Goal: Task Accomplishment & Management: Complete application form

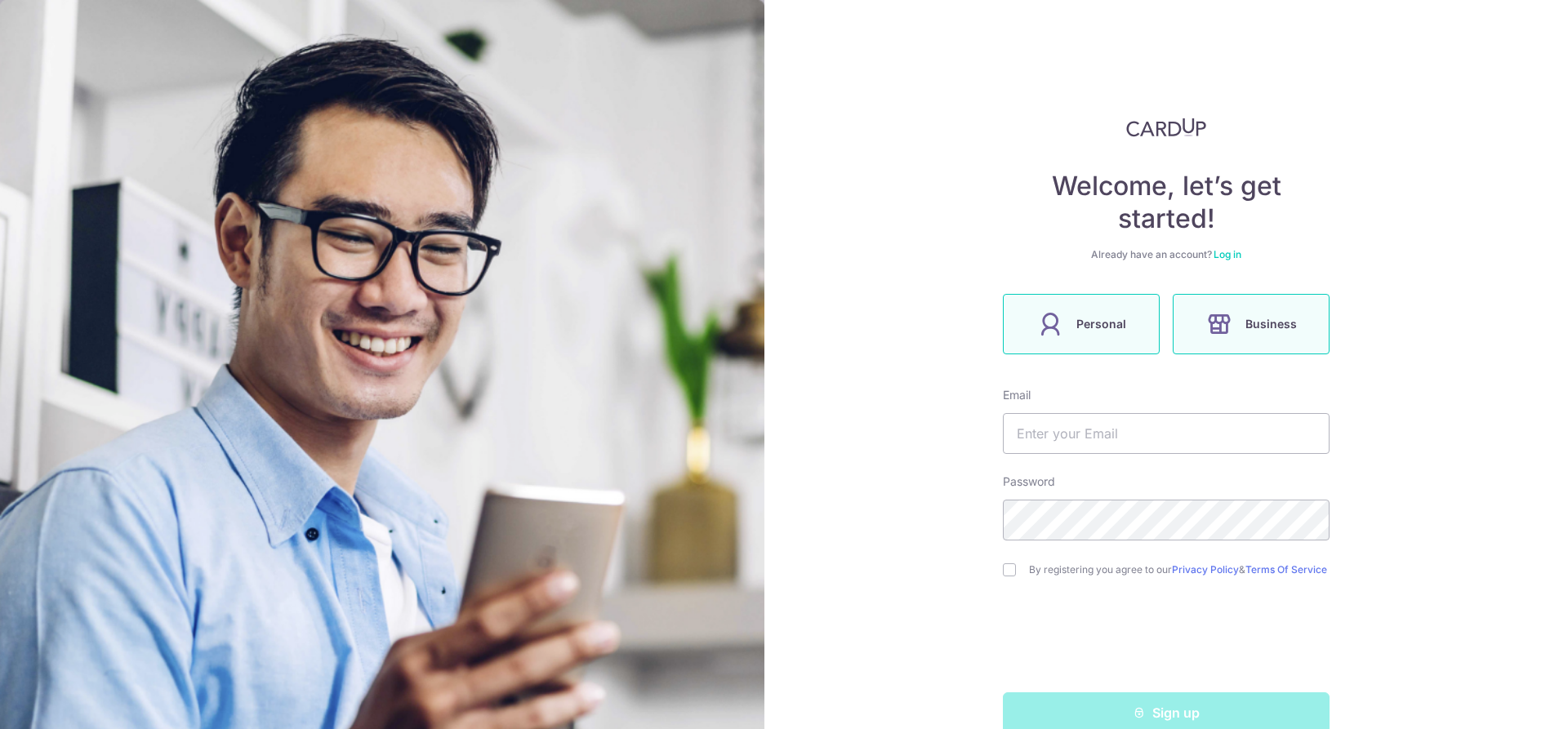
click at [1089, 334] on label "Personal" at bounding box center [1081, 324] width 157 height 61
click at [1095, 444] on input "text" at bounding box center [1166, 433] width 327 height 41
type input "[EMAIL_ADDRESS][DOMAIN_NAME]"
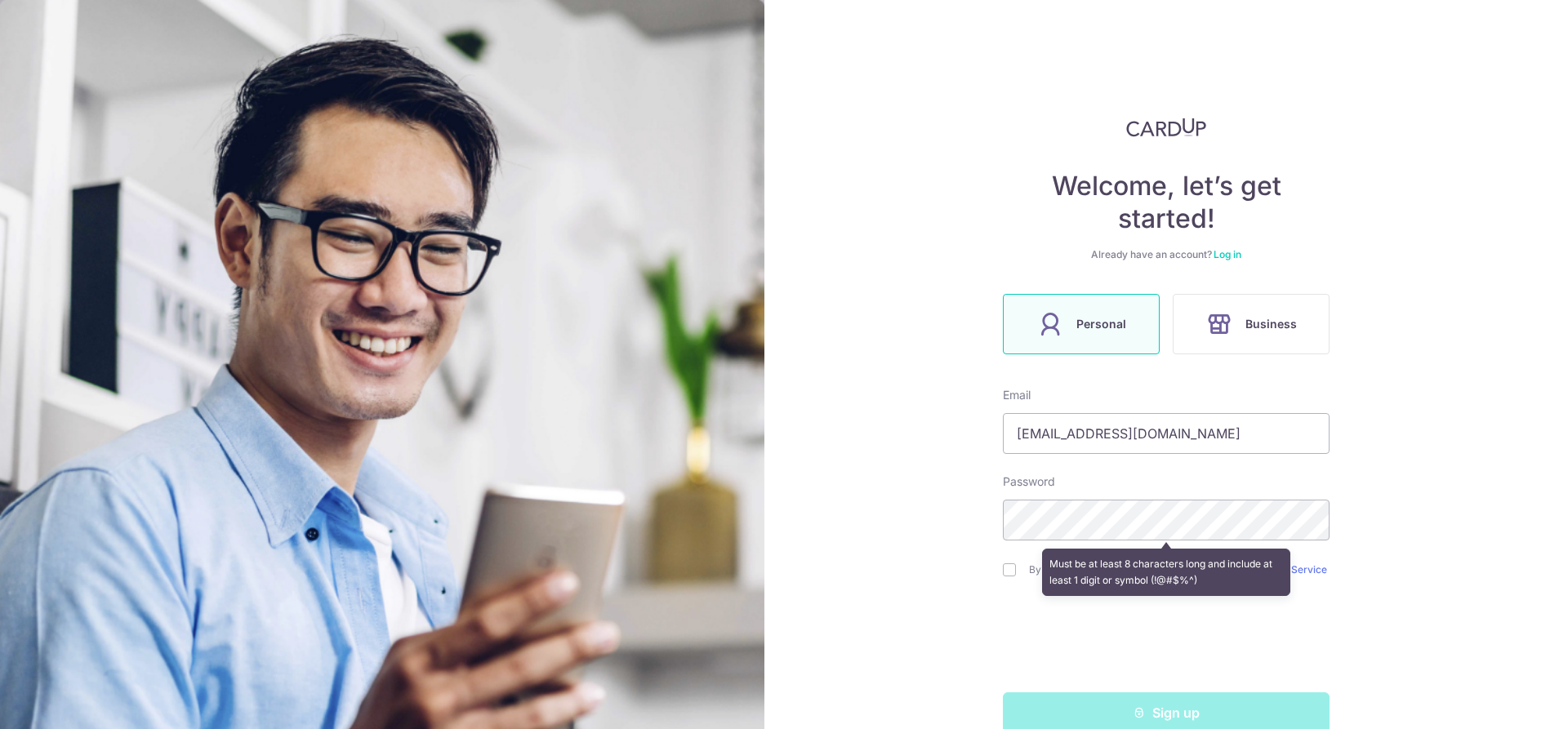
click at [1481, 434] on div "Welcome, let’s get started! Already have an account? Log in Personal Business E…" at bounding box center [1166, 364] width 804 height 729
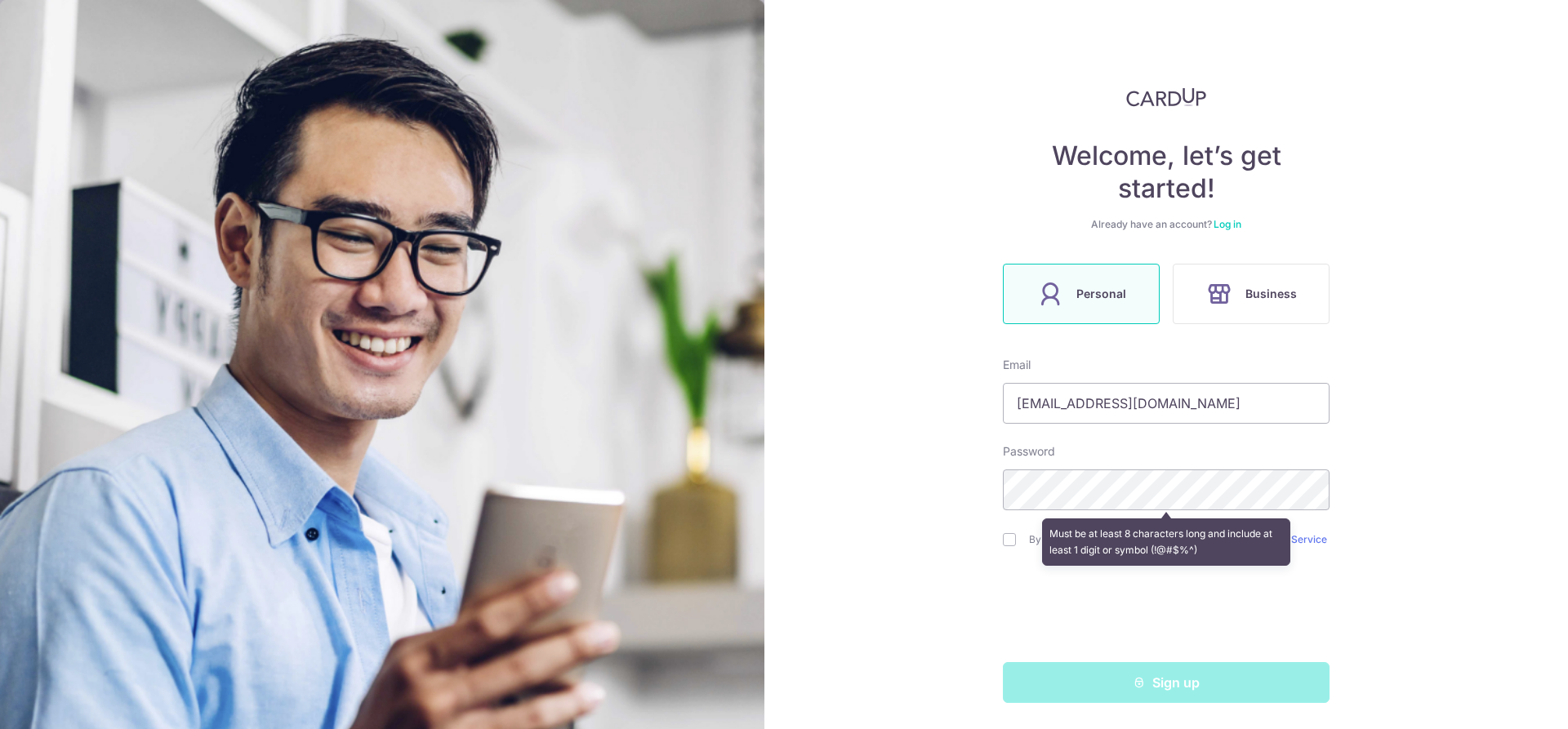
click at [1380, 532] on div "Welcome, let’s get started! Already have an account? Log in Personal Business E…" at bounding box center [1166, 364] width 804 height 729
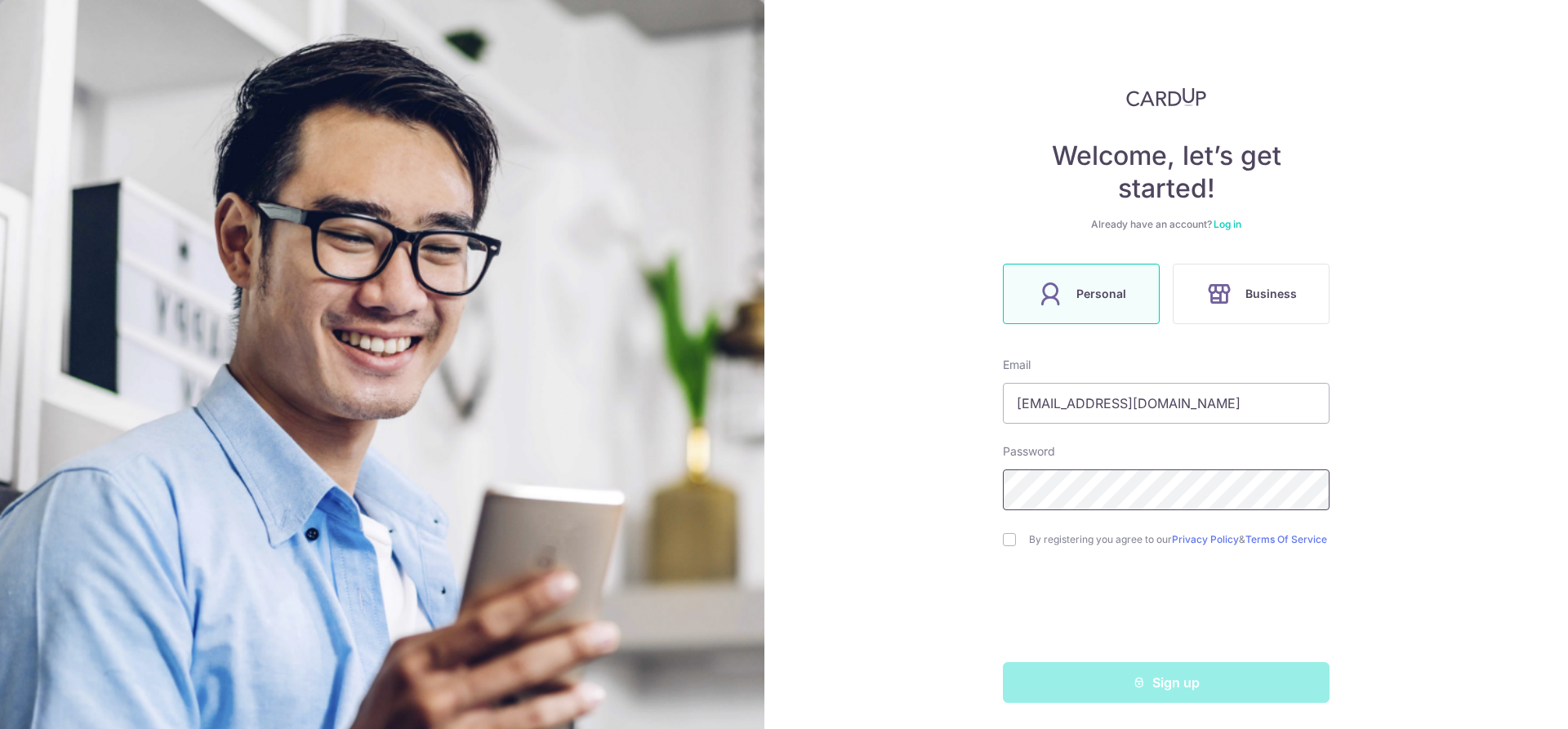
click at [902, 481] on div "Welcome, let’s get started! Already have an account? Log in Personal Business E…" at bounding box center [1166, 364] width 804 height 729
click at [1006, 533] on input "checkbox" at bounding box center [1009, 539] width 13 height 13
checkbox input "true"
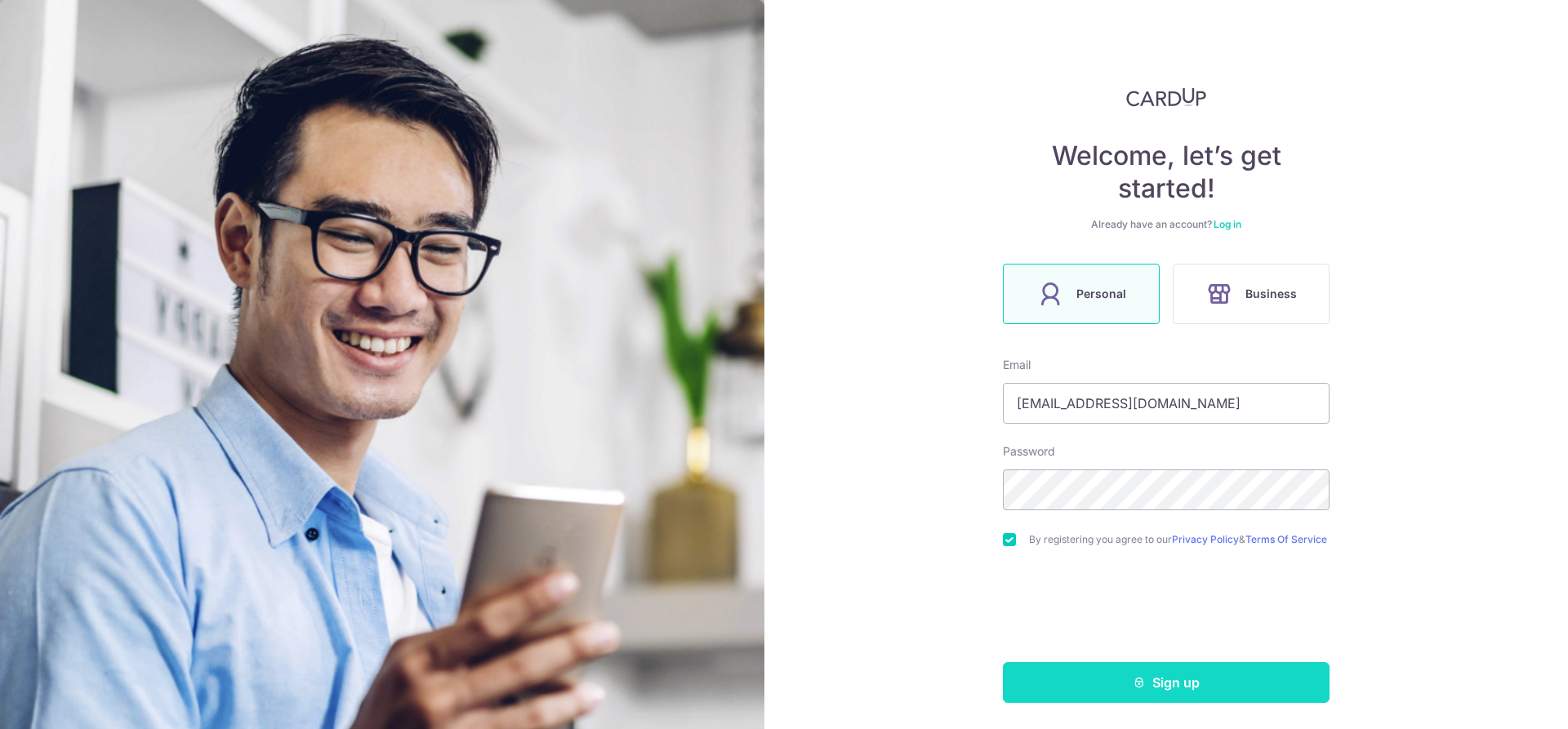
click at [1192, 678] on button "Sign up" at bounding box center [1166, 683] width 327 height 41
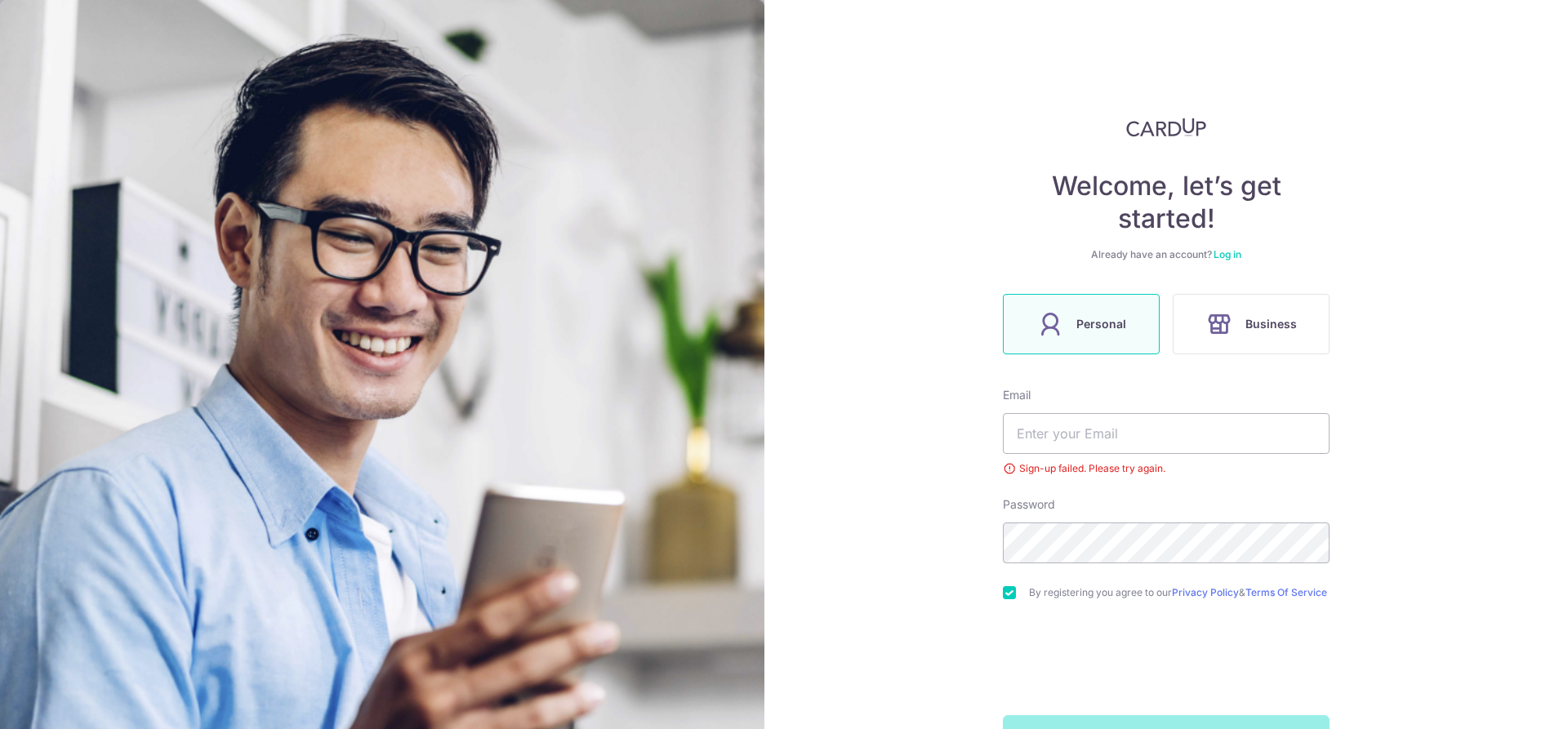
scroll to position [60, 0]
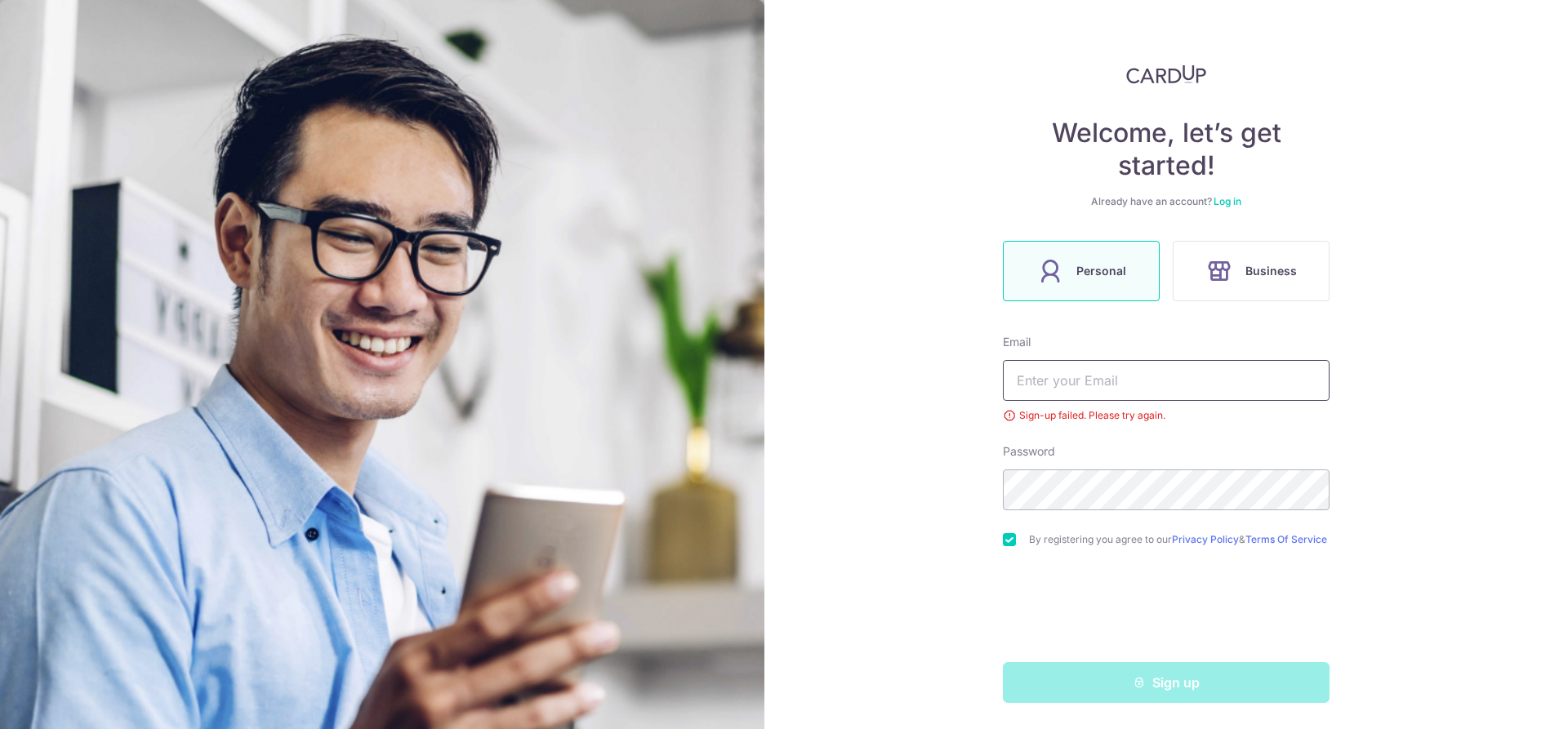
type input "[EMAIL_ADDRESS][DOMAIN_NAME]"
click at [921, 480] on div "Welcome, let’s get started! Already have an account? Log in Personal Business E…" at bounding box center [1166, 364] width 804 height 729
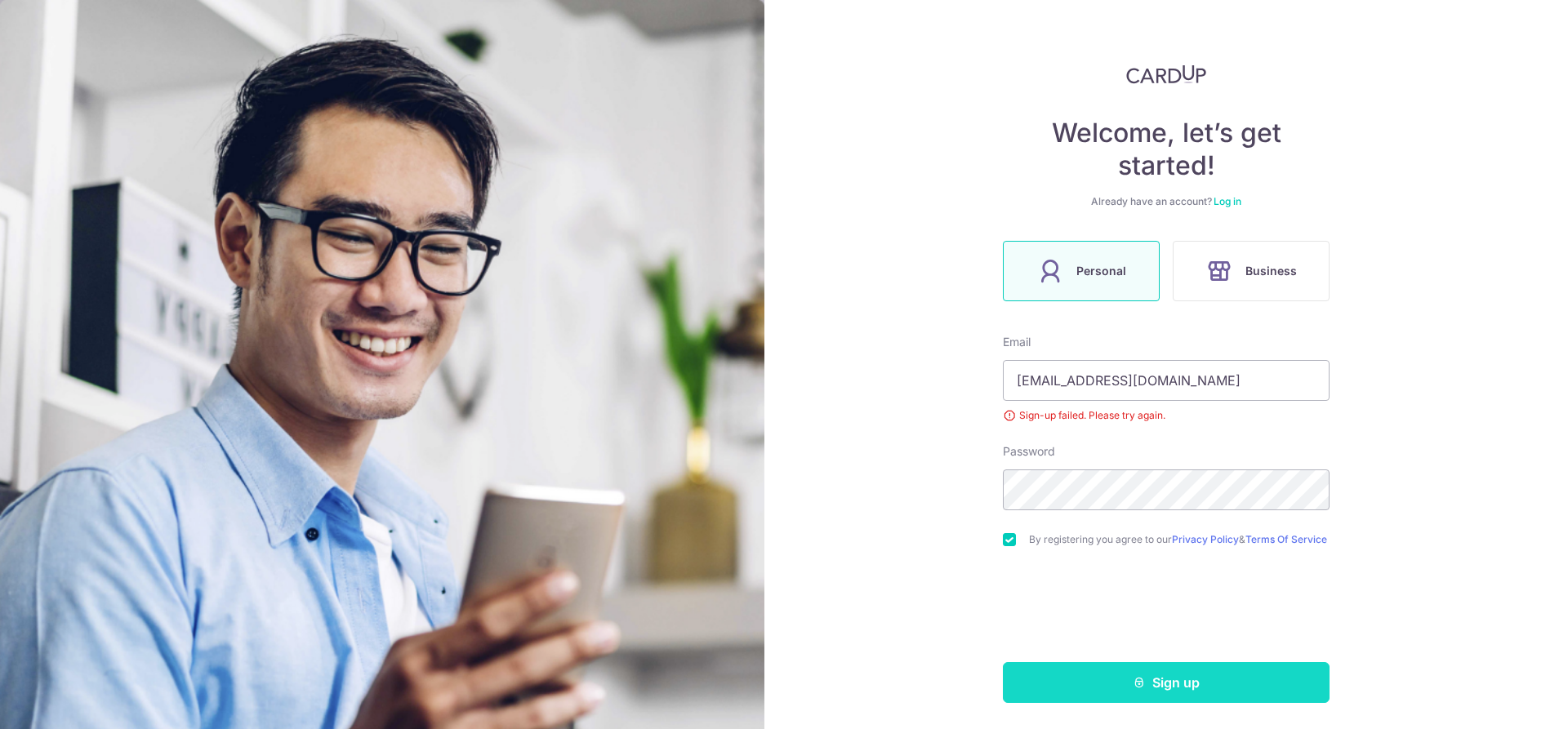
click at [1144, 677] on button "Sign up" at bounding box center [1166, 683] width 327 height 41
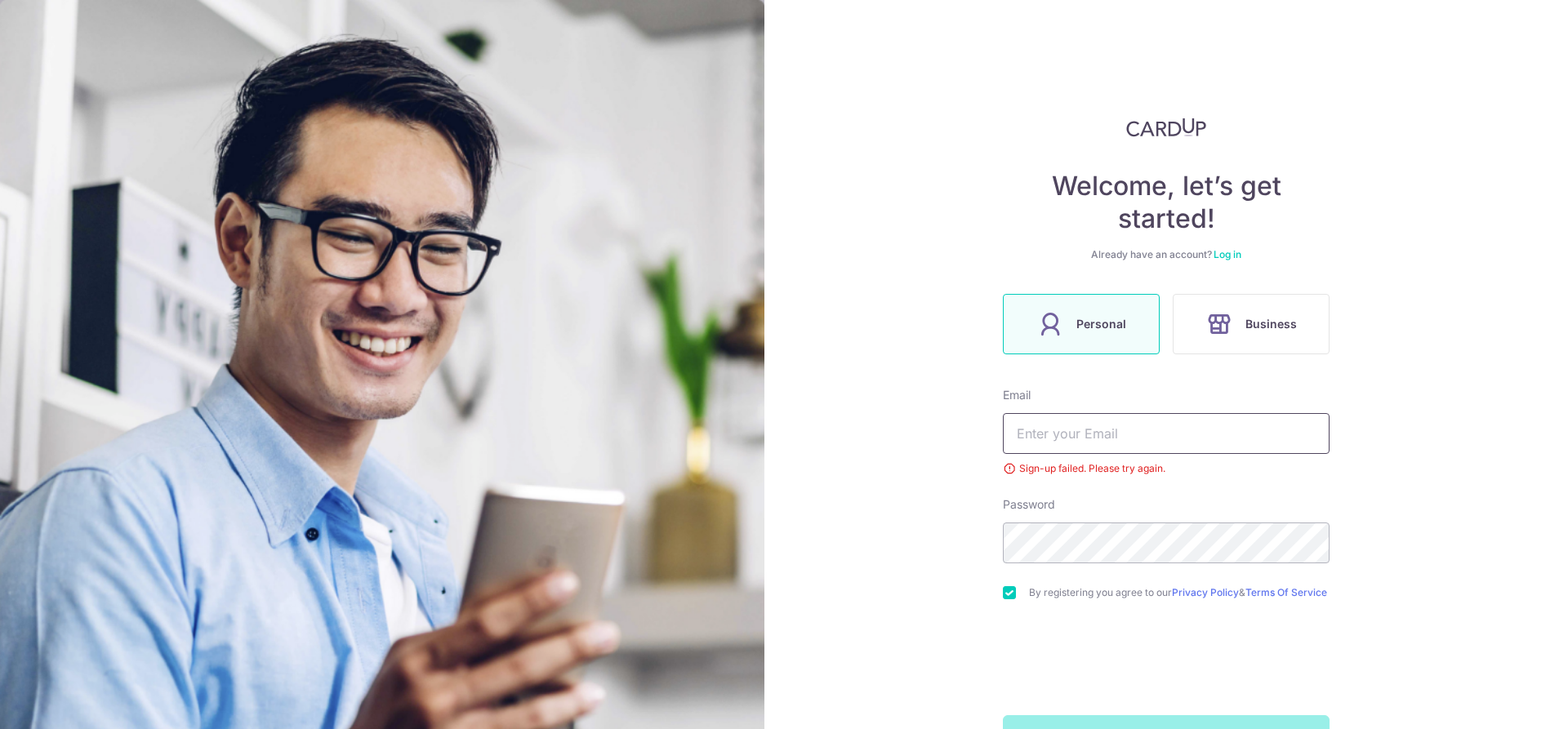
type input "[EMAIL_ADDRESS][DOMAIN_NAME]"
click at [1004, 594] on input "checkbox" at bounding box center [1009, 593] width 13 height 13
checkbox input "false"
click at [1226, 258] on link "Log in" at bounding box center [1226, 255] width 28 height 12
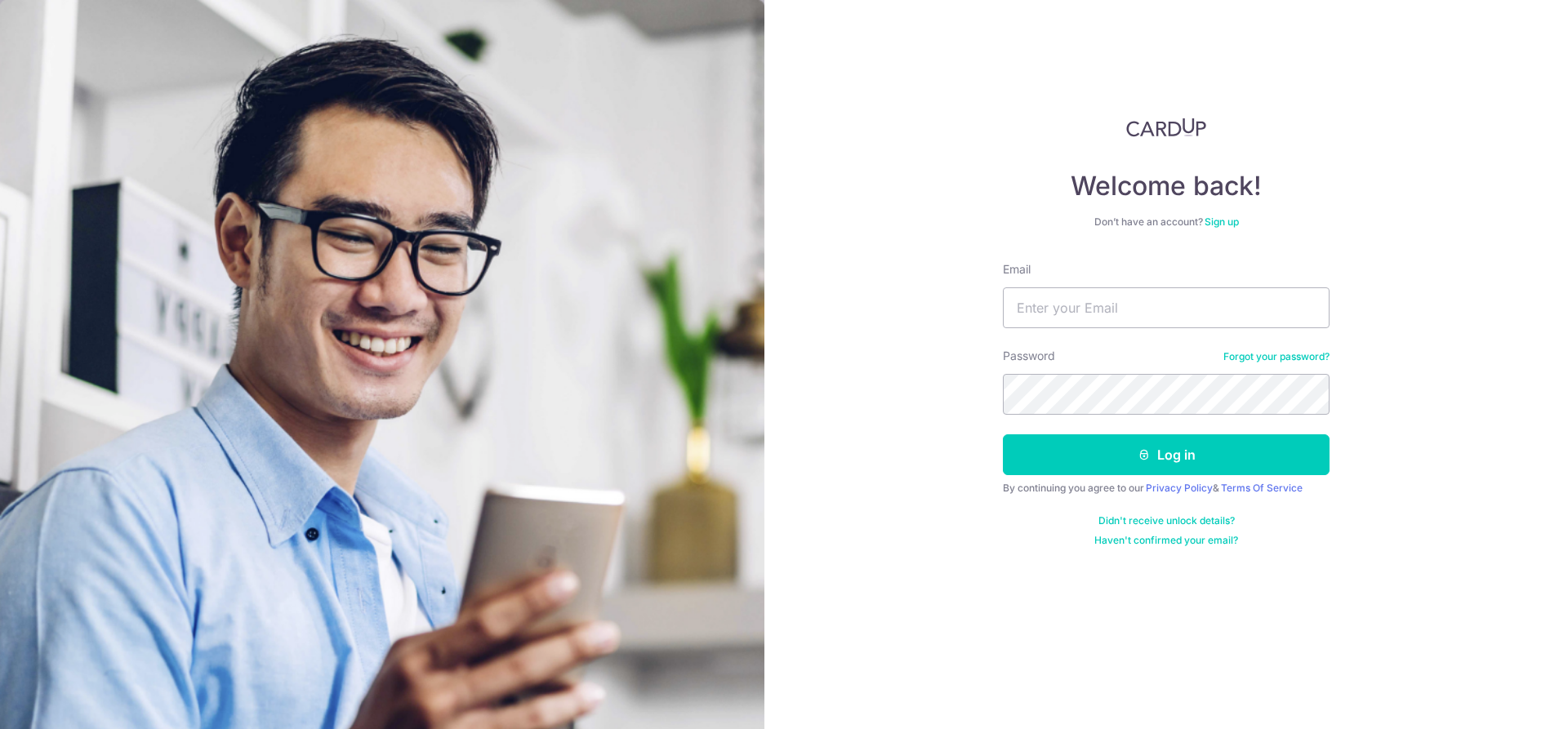
type input "[EMAIL_ADDRESS][DOMAIN_NAME]"
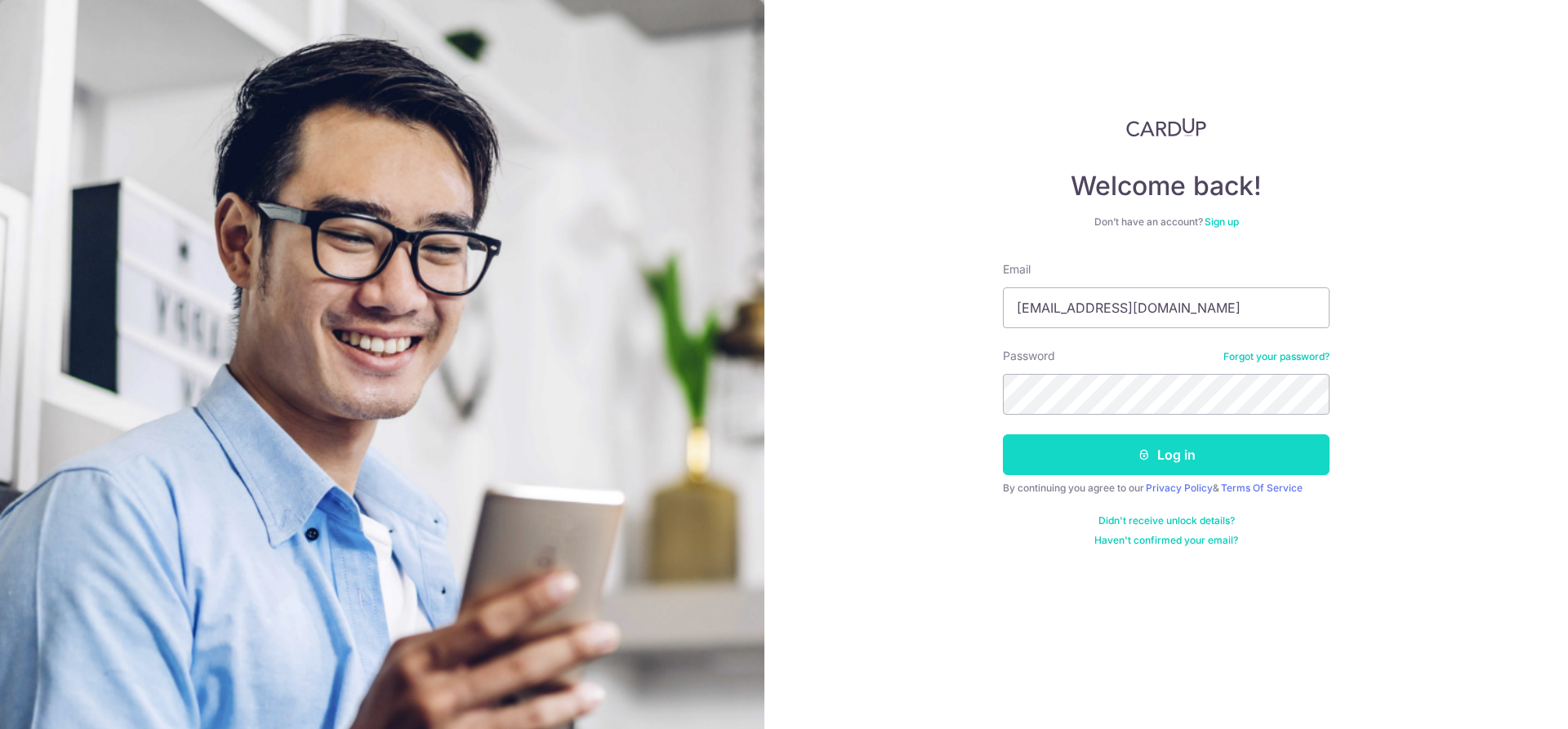
click at [1181, 467] on button "Log in" at bounding box center [1166, 455] width 327 height 41
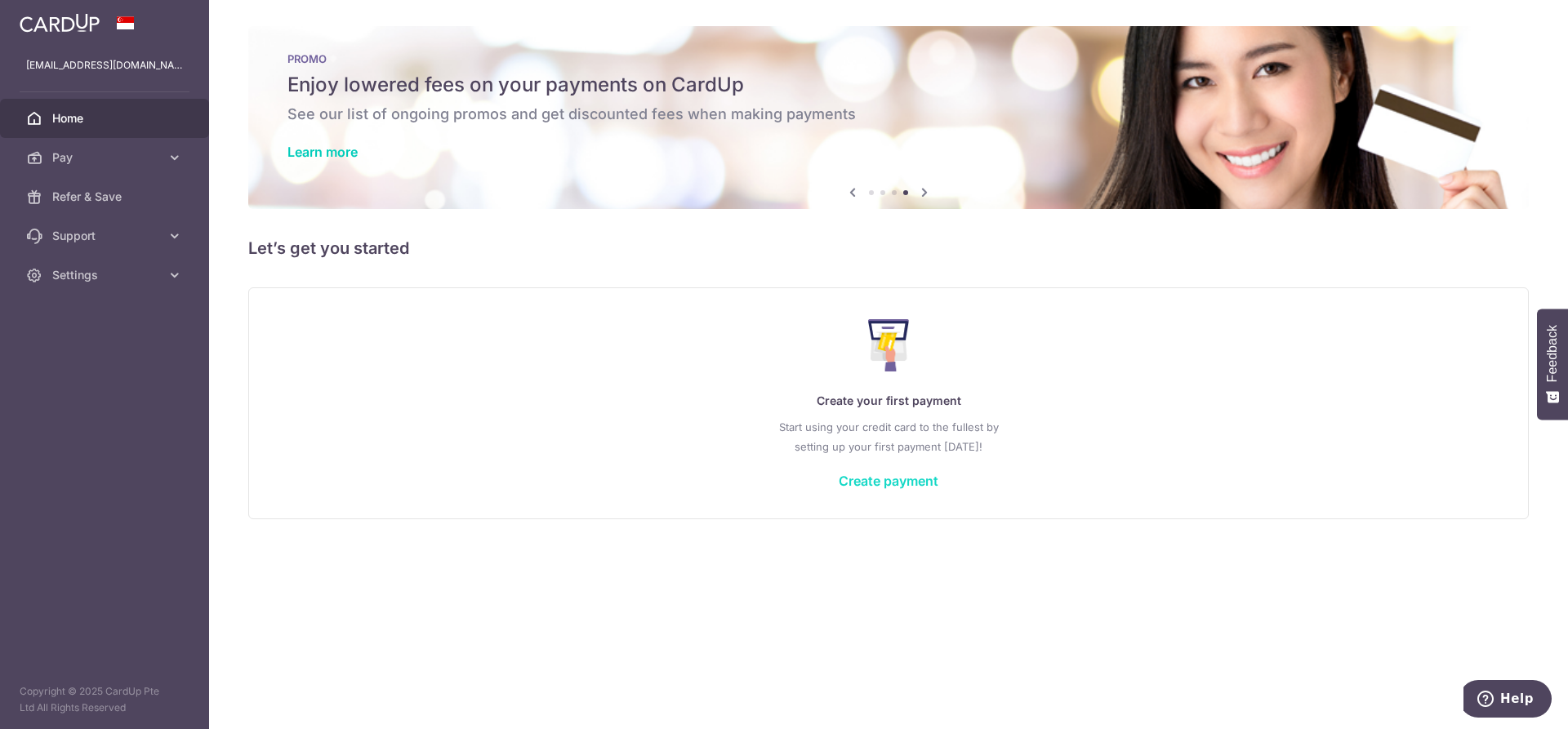
click at [900, 487] on link "Create payment" at bounding box center [888, 481] width 100 height 16
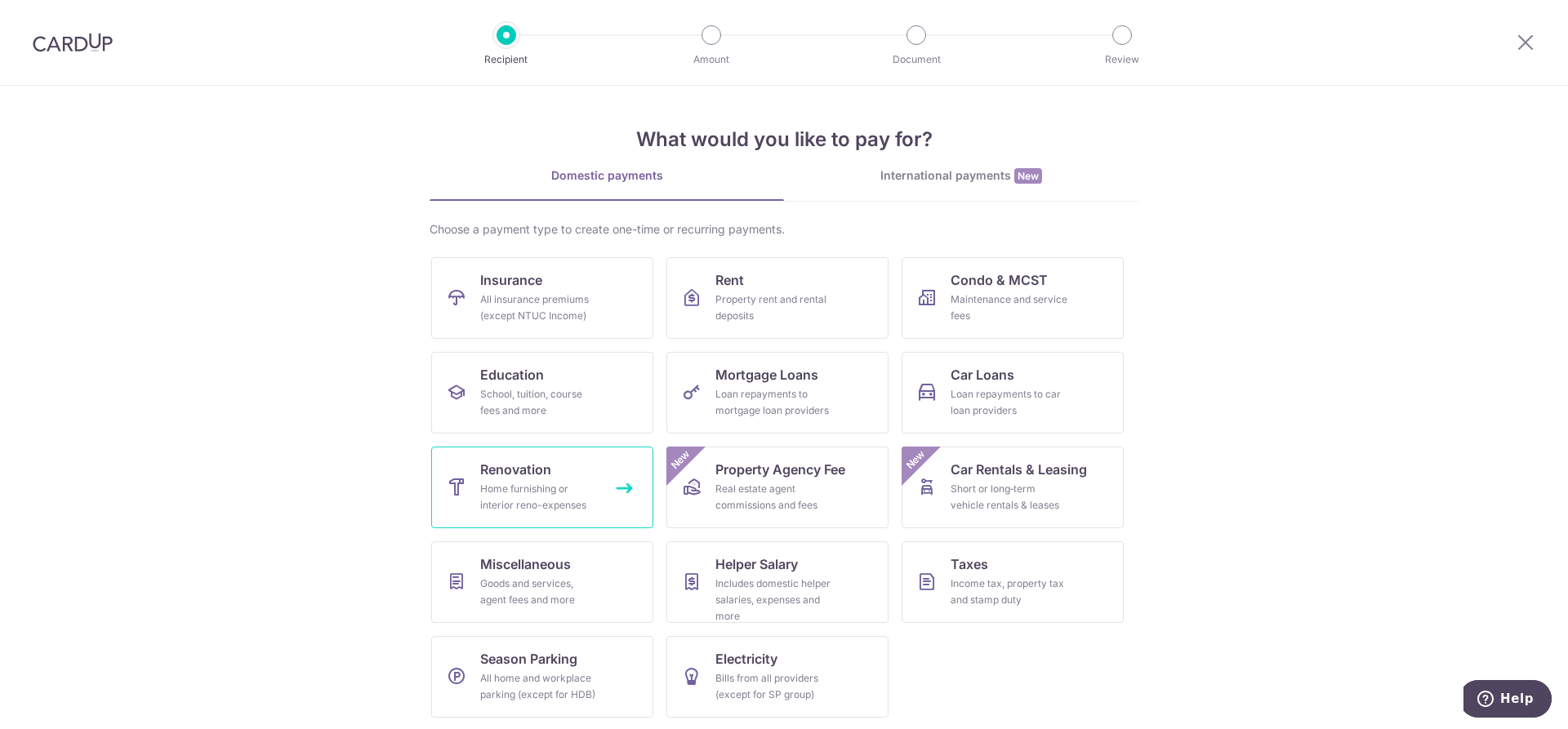
scroll to position [2, 0]
